Goal: Transaction & Acquisition: Download file/media

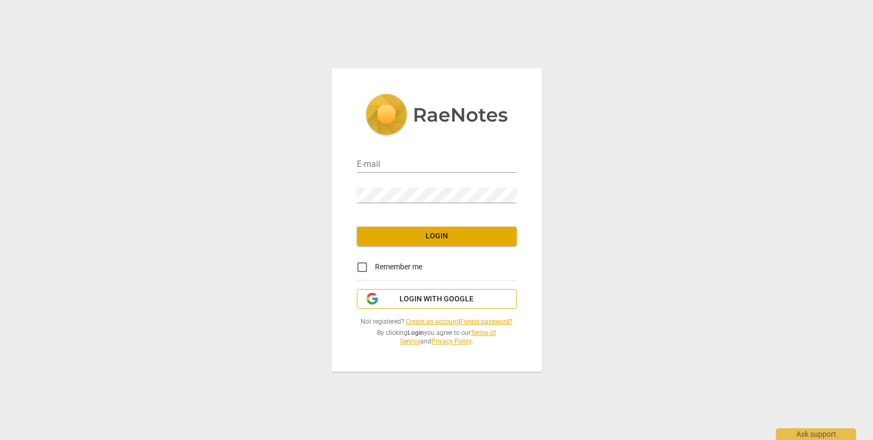
click at [464, 297] on span "Login with Google" at bounding box center [437, 299] width 74 height 11
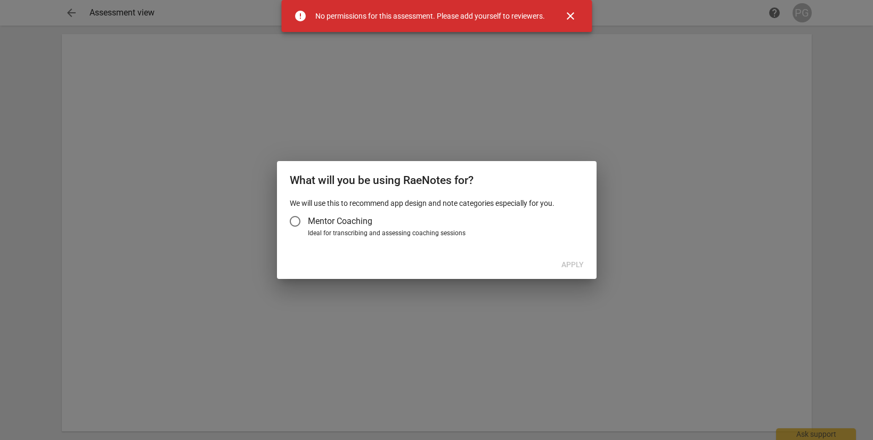
click at [568, 12] on span "close" at bounding box center [570, 16] width 13 height 13
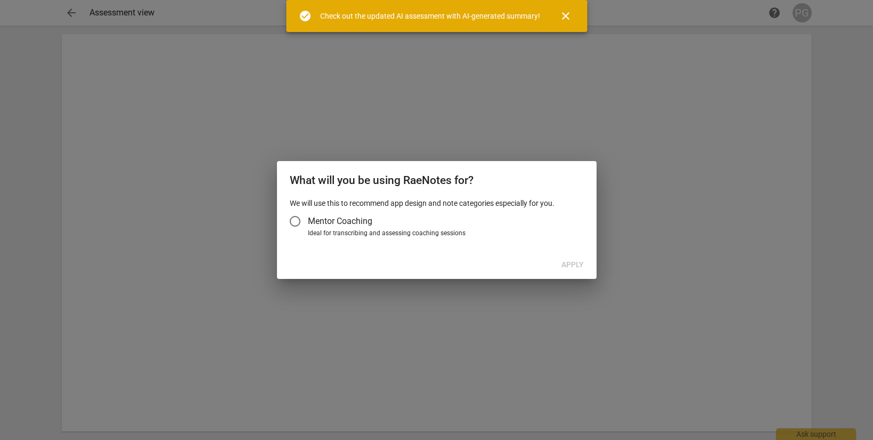
click at [567, 18] on span "close" at bounding box center [566, 16] width 13 height 13
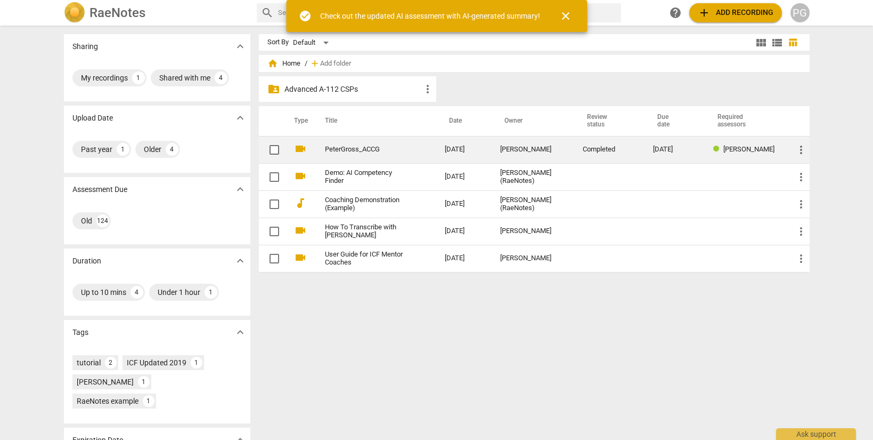
click at [798, 148] on span "more_vert" at bounding box center [801, 149] width 13 height 13
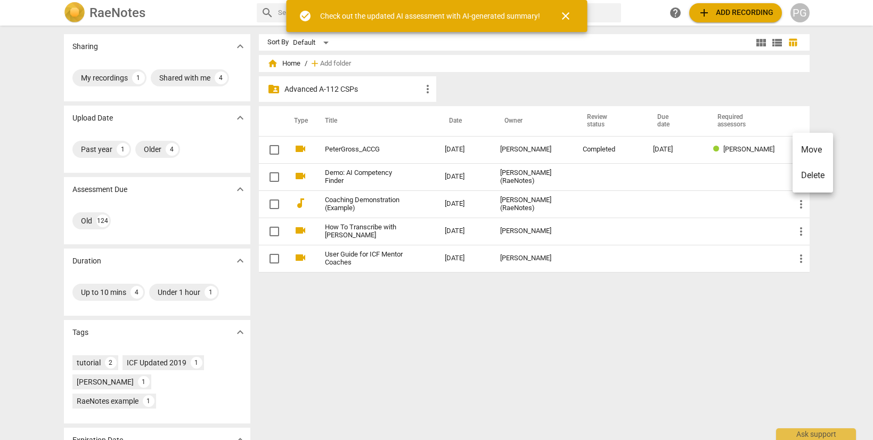
click at [347, 148] on div at bounding box center [436, 220] width 873 height 440
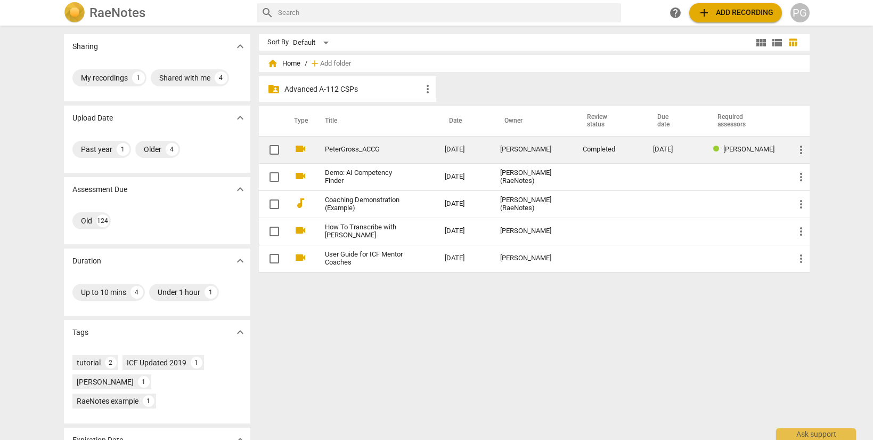
click at [372, 148] on link "PeterGross_ACCG" at bounding box center [366, 149] width 82 height 8
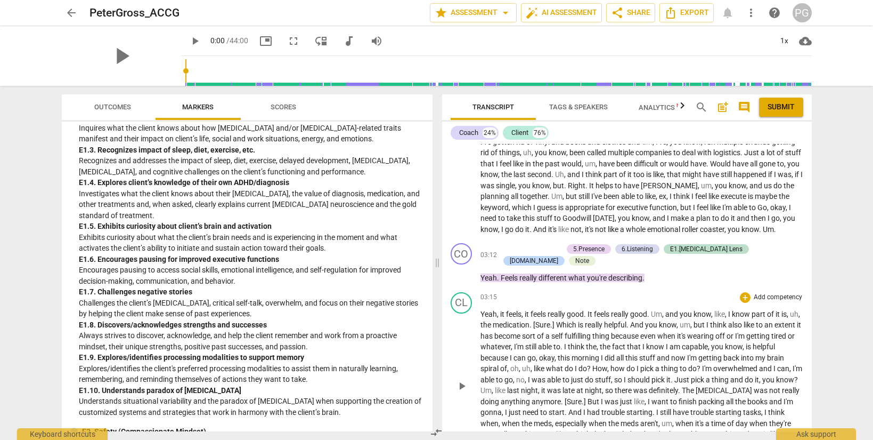
scroll to position [1609, 0]
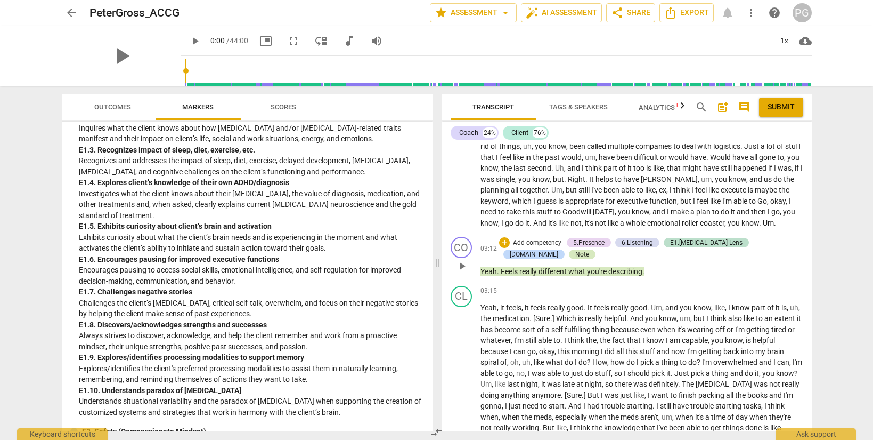
click at [589, 249] on div "Note" at bounding box center [582, 254] width 14 height 10
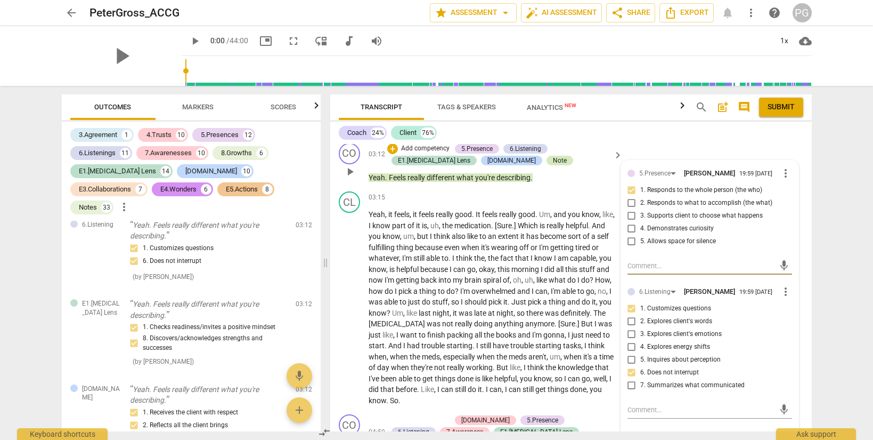
scroll to position [856, 0]
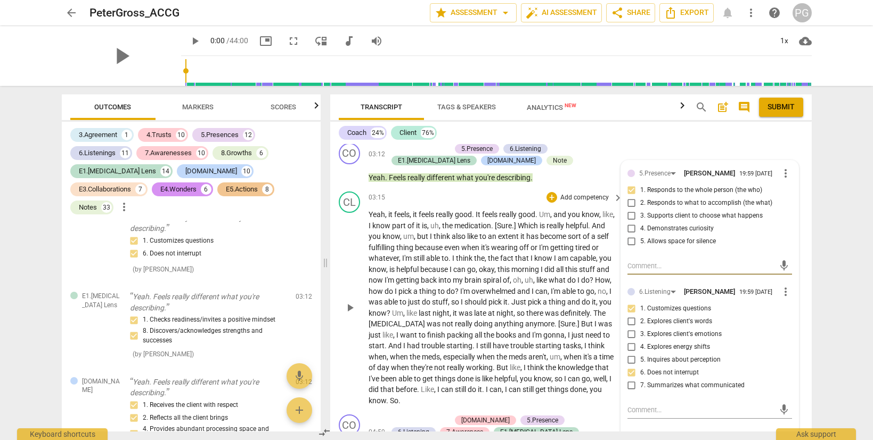
click at [503, 254] on span "fact" at bounding box center [507, 258] width 15 height 9
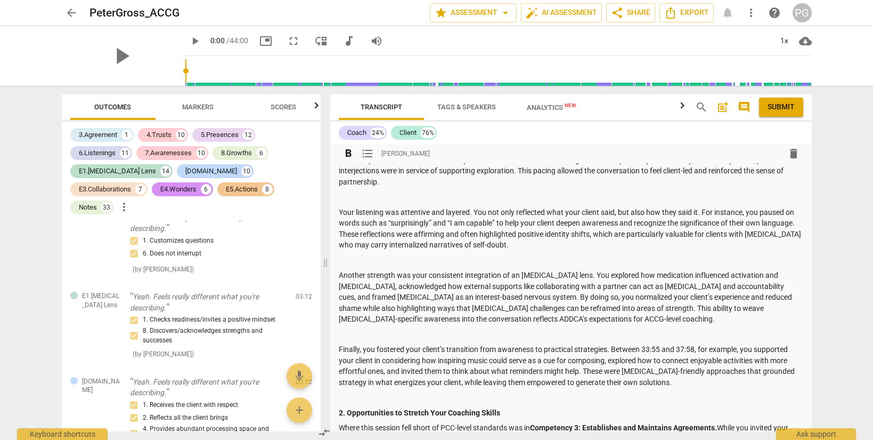
scroll to position [0, 0]
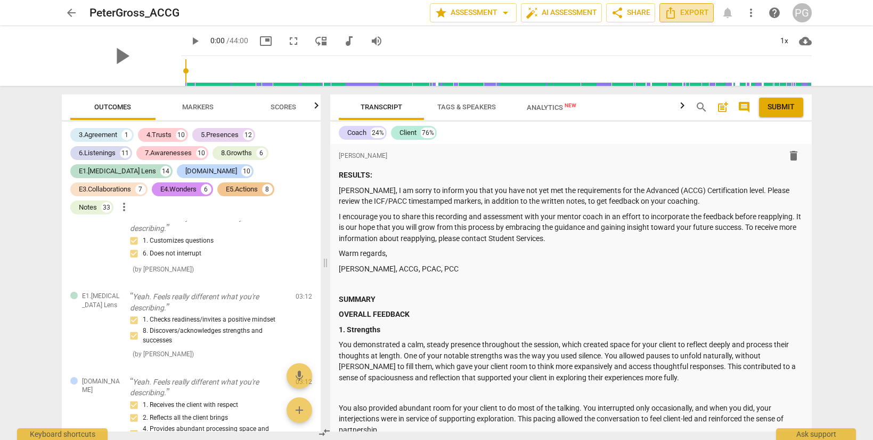
click at [687, 12] on span "Export" at bounding box center [686, 12] width 45 height 13
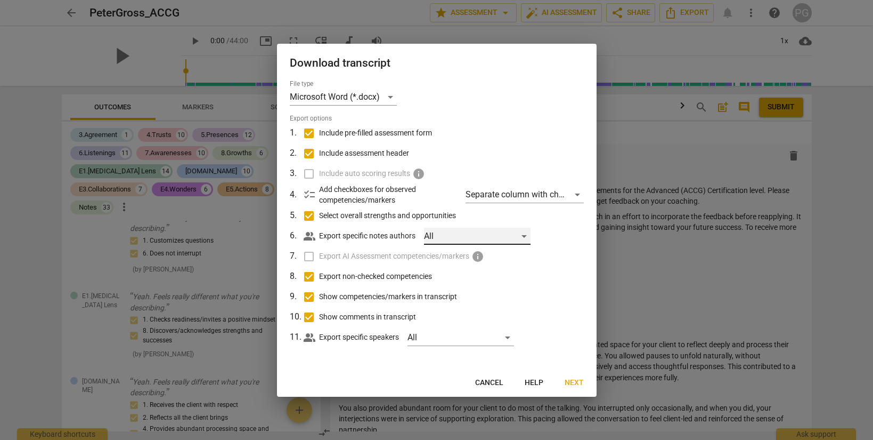
click at [430, 233] on div "All" at bounding box center [477, 236] width 107 height 17
click at [430, 233] on input "checkbox" at bounding box center [441, 236] width 26 height 26
checkbox input "true"
click at [398, 237] on div at bounding box center [436, 220] width 873 height 440
click at [392, 94] on div "Microsoft Word (*.docx)" at bounding box center [343, 96] width 107 height 17
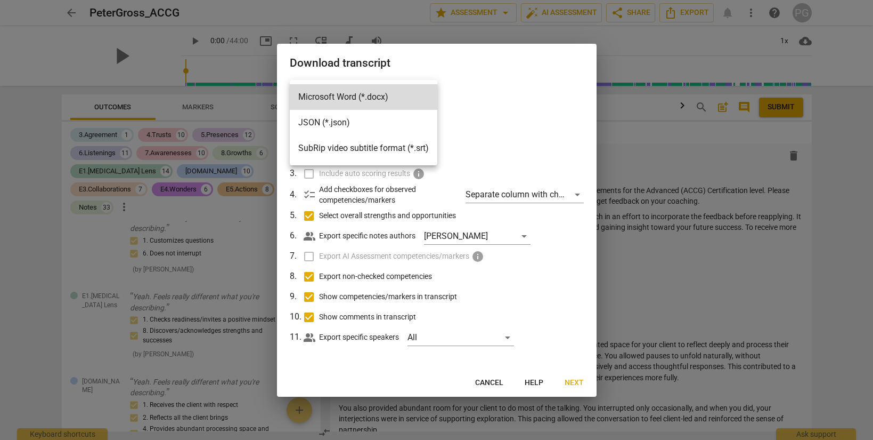
click at [498, 74] on div at bounding box center [436, 220] width 873 height 440
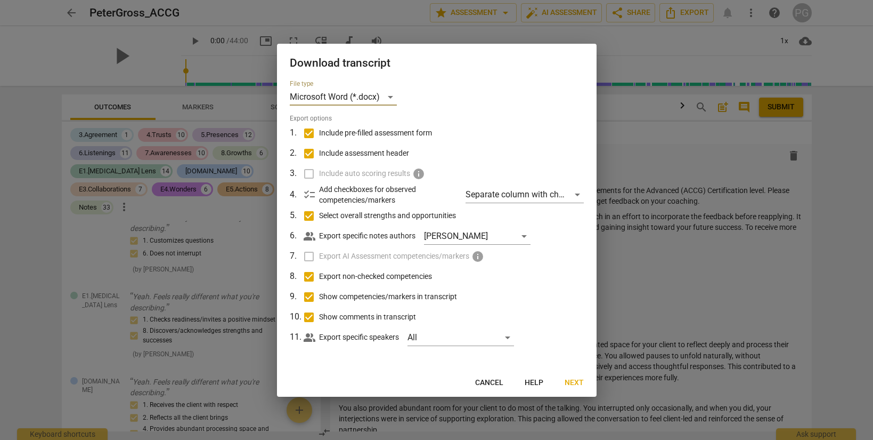
click at [575, 383] on span "Next" at bounding box center [574, 382] width 19 height 11
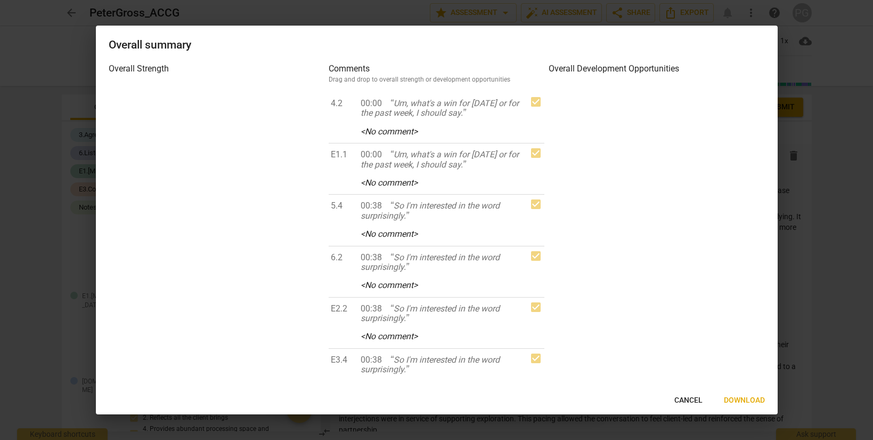
click at [755, 395] on span "Download" at bounding box center [744, 400] width 41 height 11
